Goal: Task Accomplishment & Management: Manage account settings

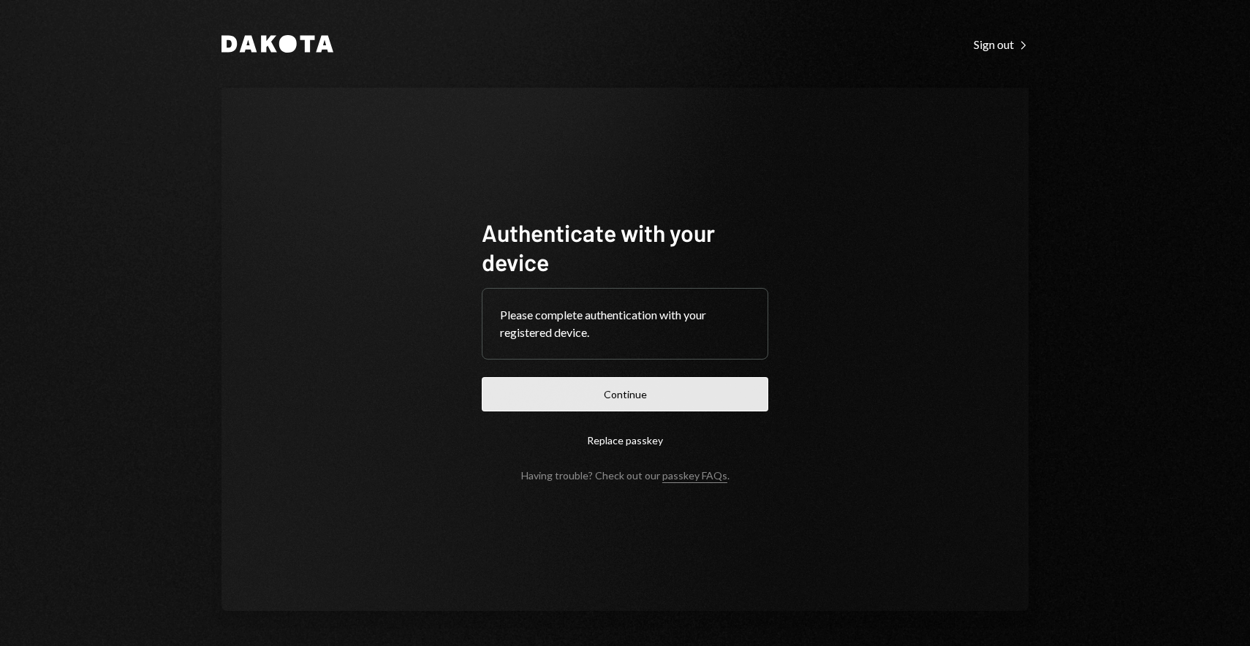
click at [657, 382] on button "Continue" at bounding box center [625, 394] width 287 height 34
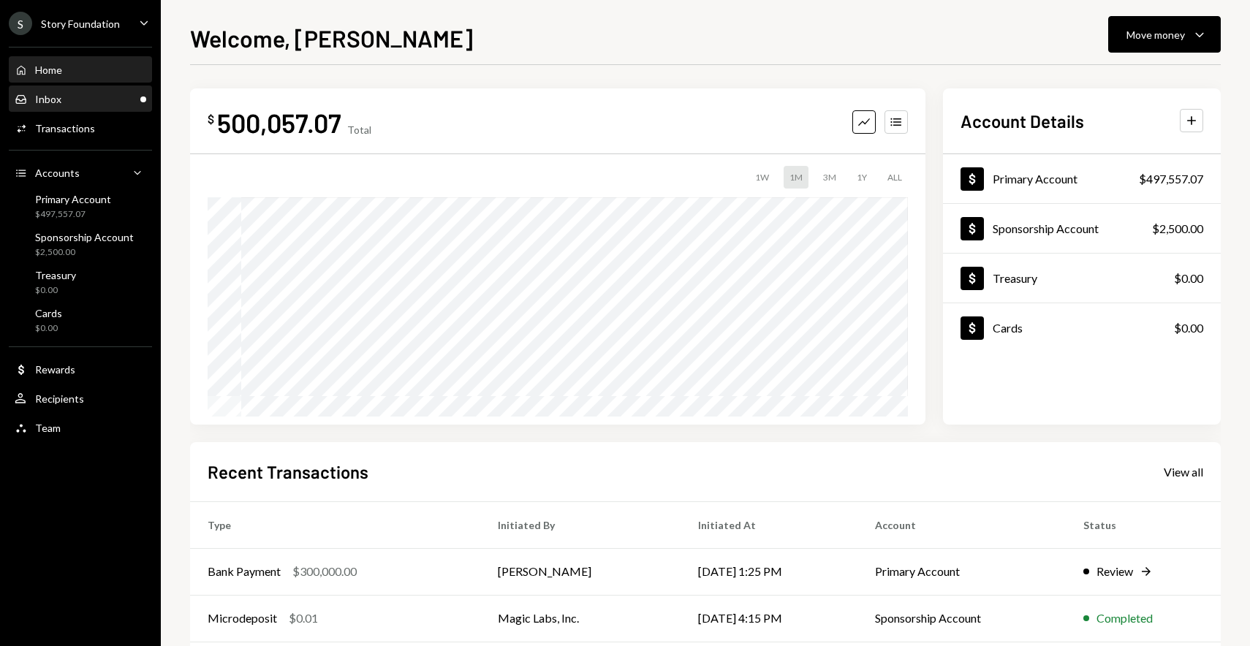
click at [105, 104] on div "Inbox Inbox" at bounding box center [81, 99] width 132 height 13
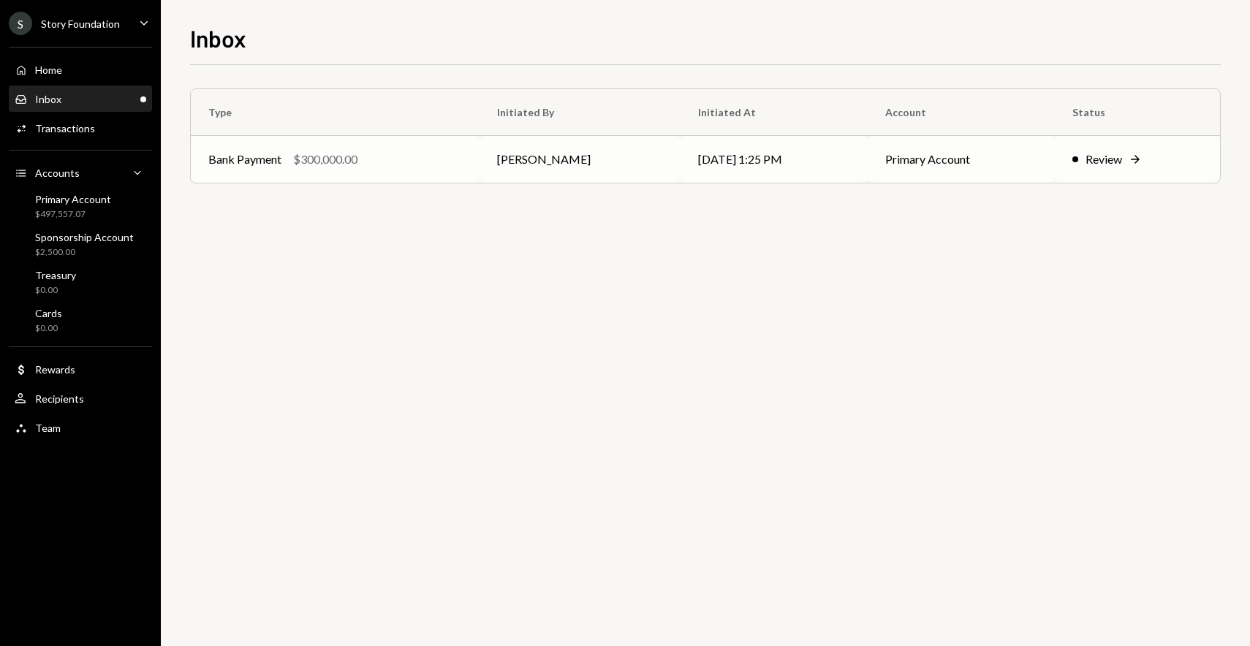
click at [360, 153] on div "Bank Payment $300,000.00" at bounding box center [335, 160] width 254 height 18
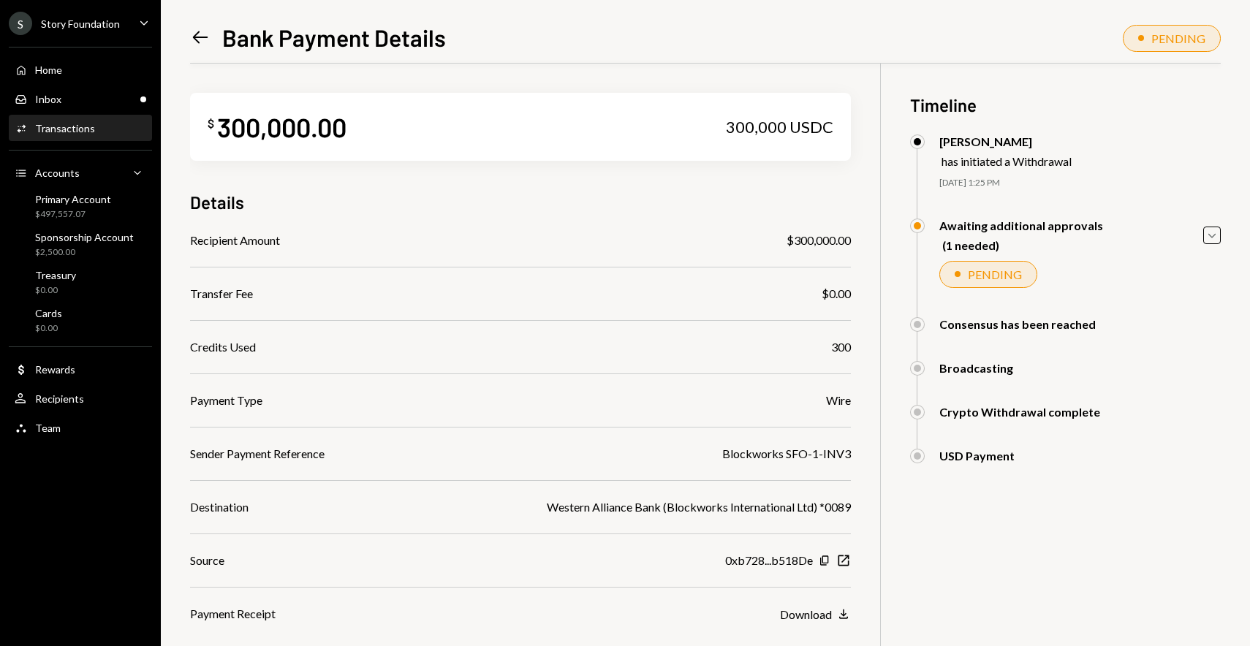
scroll to position [105, 0]
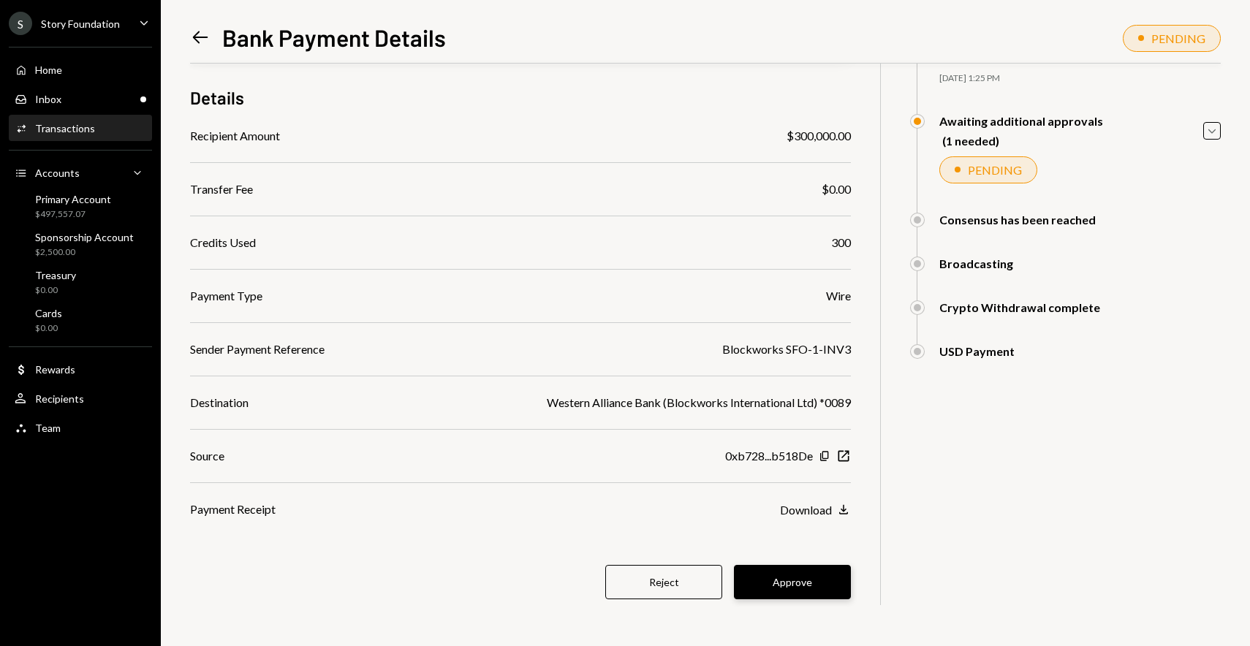
click at [761, 581] on button "Approve" at bounding box center [792, 582] width 117 height 34
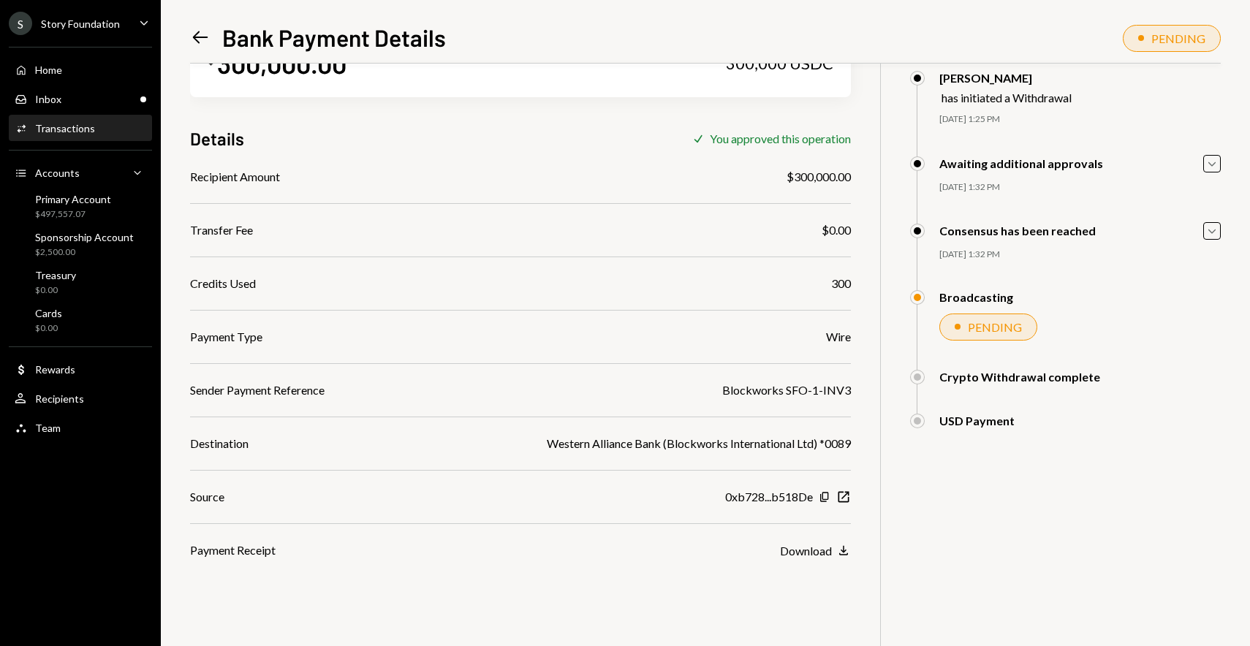
scroll to position [64, 0]
click at [116, 98] on div "Inbox Inbox" at bounding box center [81, 99] width 132 height 13
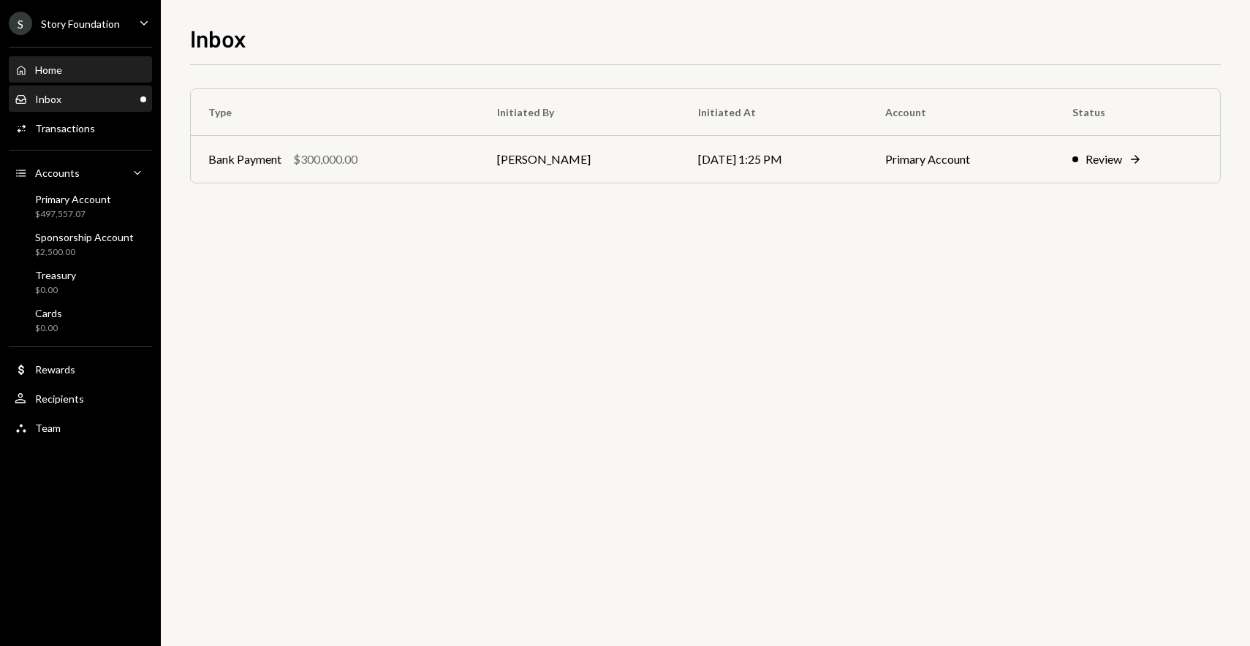
click at [116, 59] on div "Home Home" at bounding box center [81, 70] width 132 height 25
